Goal: Task Accomplishment & Management: Use online tool/utility

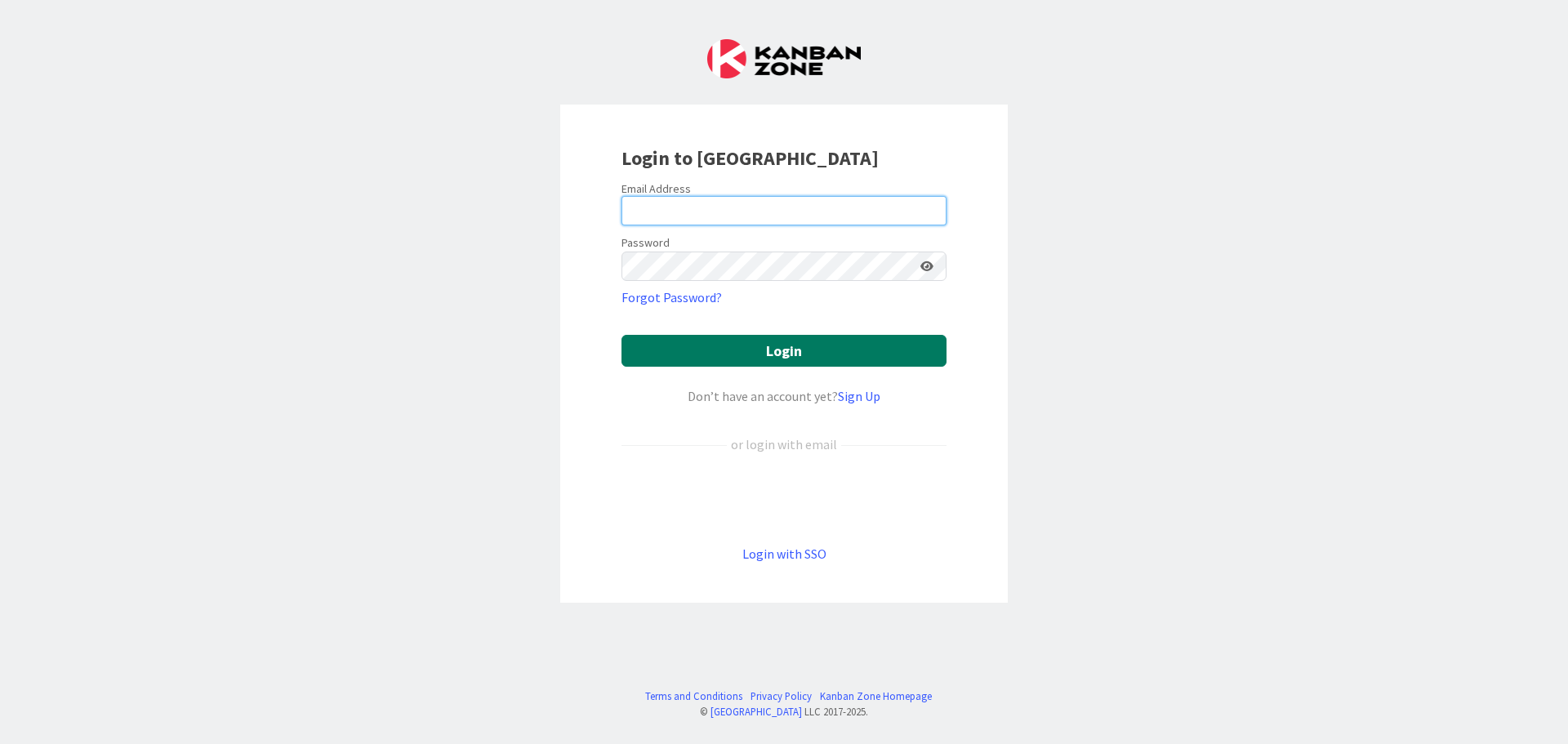
type input "[EMAIL_ADDRESS][DOMAIN_NAME]"
click at [738, 350] on button "Login" at bounding box center [784, 351] width 326 height 32
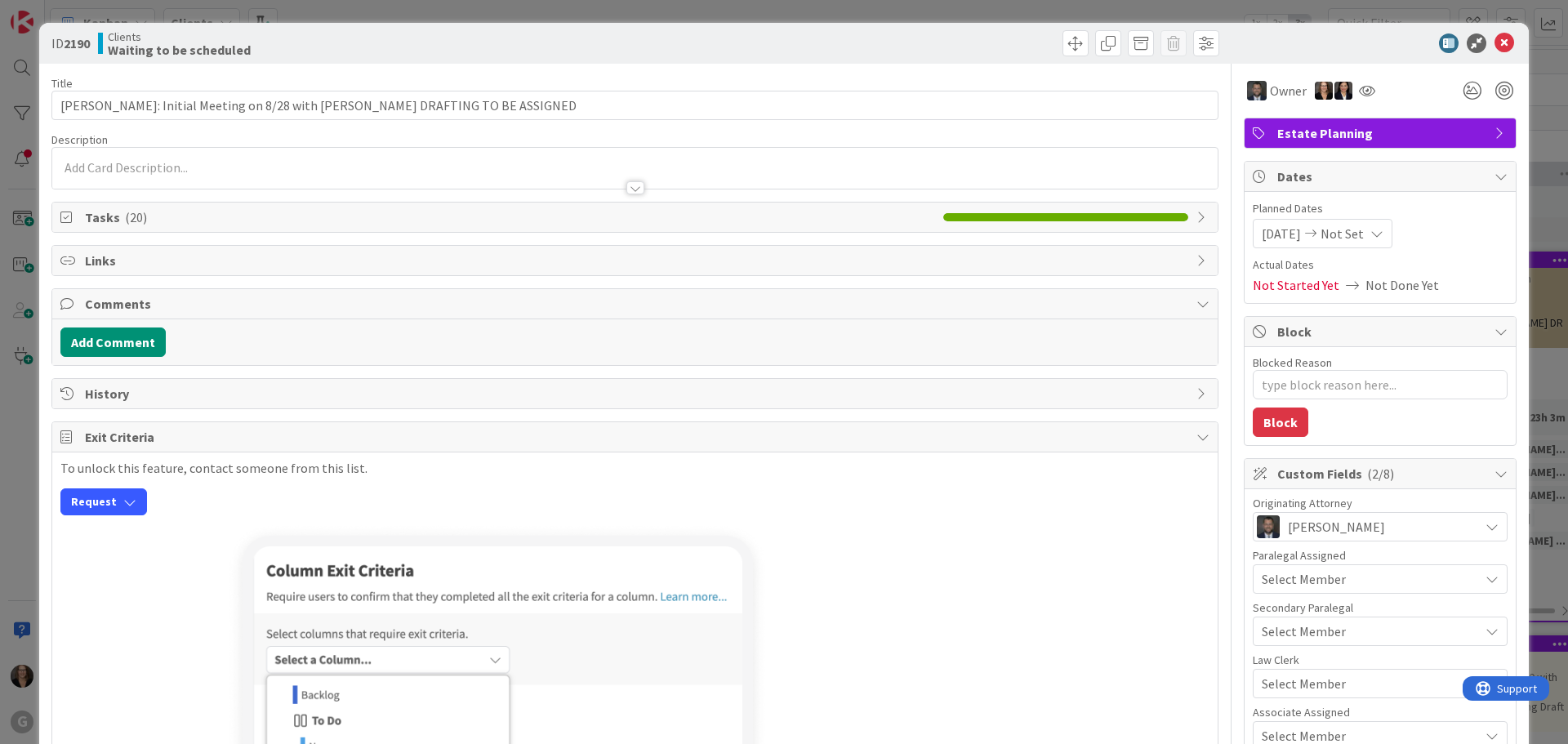
type textarea "x"
click at [1494, 44] on icon at bounding box center [1504, 43] width 20 height 20
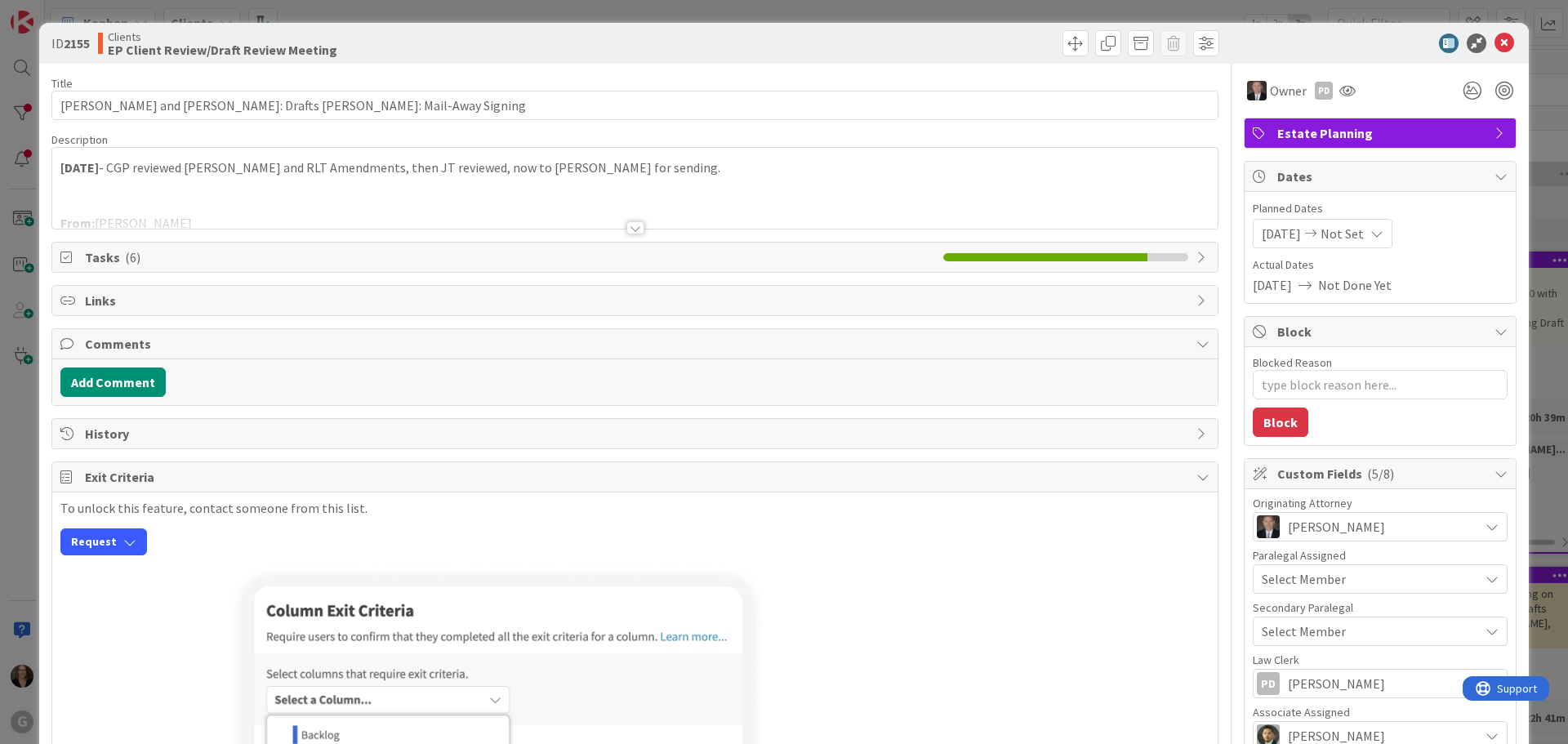
type textarea "x"
